Goal: Information Seeking & Learning: Learn about a topic

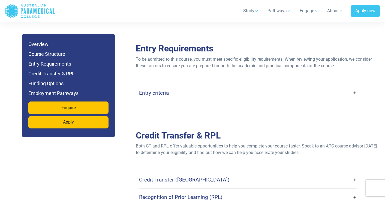
scroll to position [1325, 0]
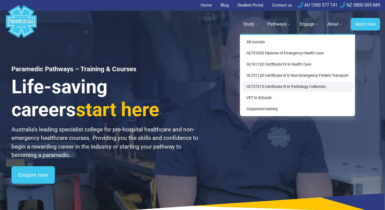
click at [271, 87] on link "HLT37215 Certificate III in Pathology Collection" at bounding box center [297, 87] width 111 height 10
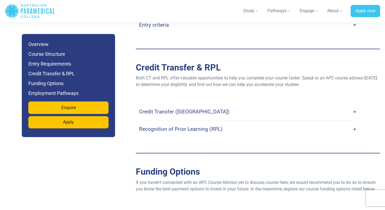
scroll to position [1392, 0]
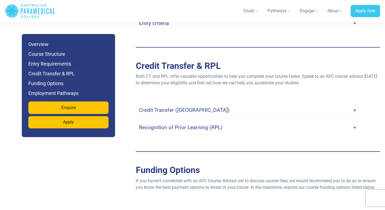
click at [354, 104] on link "Credit Transfer (CT)" at bounding box center [248, 110] width 218 height 13
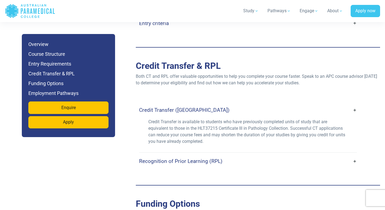
scroll to position [1397, 0]
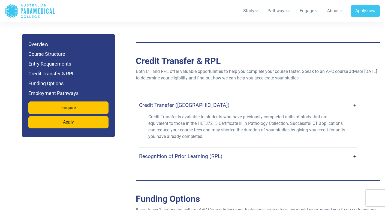
click at [353, 150] on link "Recognition of Prior Learning (RPL)" at bounding box center [248, 156] width 218 height 13
click at [355, 150] on link "Recognition of Prior Learning (RPL)" at bounding box center [248, 156] width 218 height 13
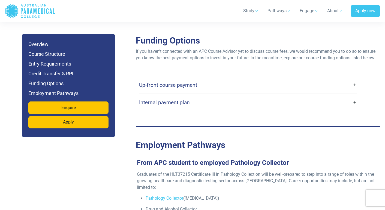
scroll to position [1596, 0]
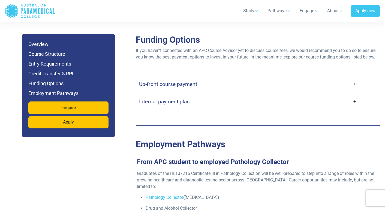
click at [355, 78] on link "Up-front course payment" at bounding box center [248, 84] width 218 height 13
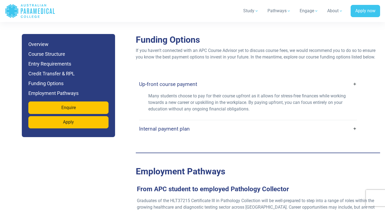
click at [353, 123] on link "Internal payment plan" at bounding box center [248, 129] width 218 height 13
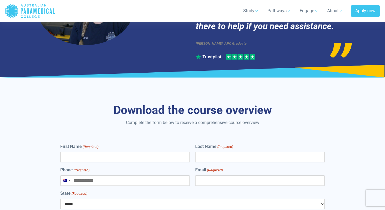
scroll to position [2015, 0]
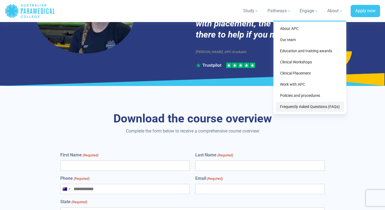
click at [321, 105] on link "Frequently Asked Questions (FAQs)" at bounding box center [310, 107] width 68 height 10
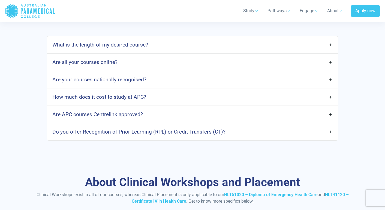
scroll to position [467, 0]
click at [332, 62] on link "Are all your courses online?" at bounding box center [192, 62] width 291 height 13
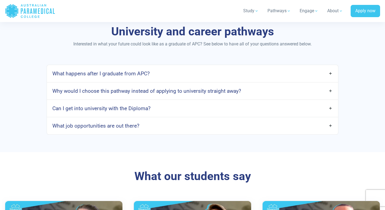
scroll to position [840, 0]
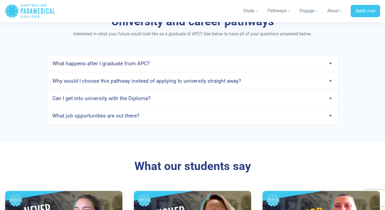
click at [328, 101] on link "Can I get into university with the Diploma?" at bounding box center [192, 98] width 291 height 13
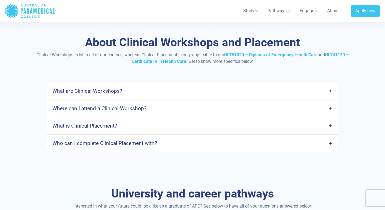
scroll to position [667, 0]
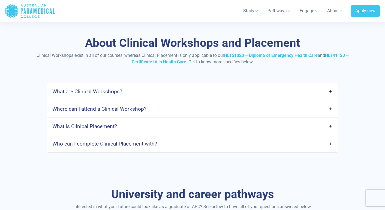
click at [331, 111] on link "Where can I attend a Clinical Workshop?" at bounding box center [192, 109] width 291 height 13
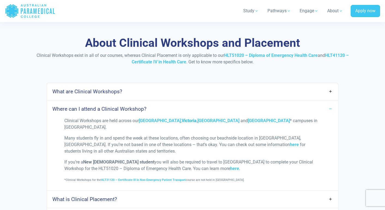
click at [188, 120] on link "Victoria" at bounding box center [188, 120] width 15 height 5
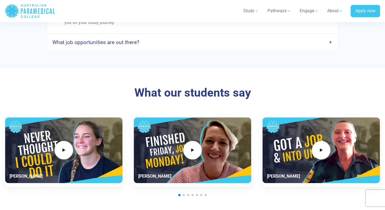
scroll to position [1019, 0]
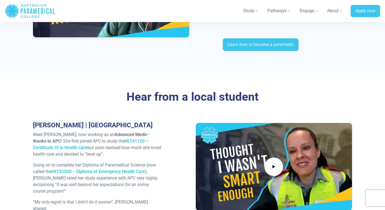
scroll to position [1773, 0]
